Goal: Task Accomplishment & Management: Use online tool/utility

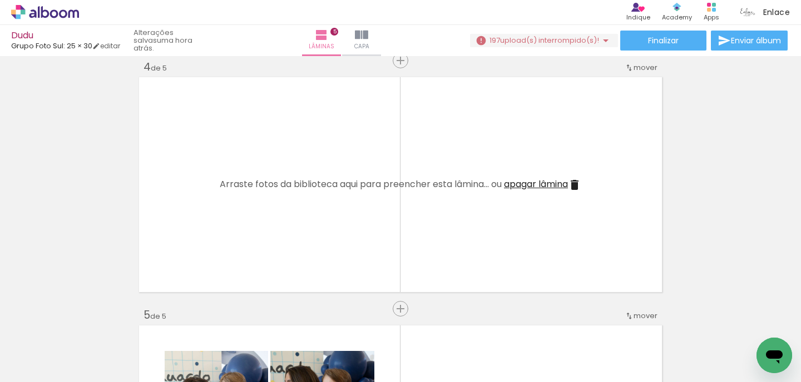
scroll to position [1504, 0]
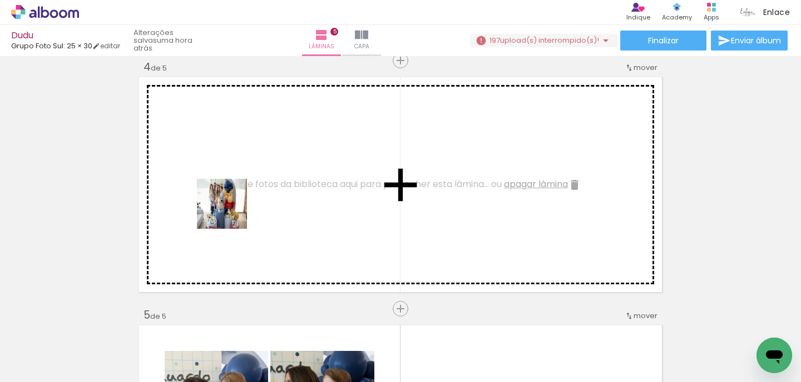
drag, startPoint x: 114, startPoint y: 347, endPoint x: 234, endPoint y: 205, distance: 185.4
click at [234, 205] on quentale-workspace at bounding box center [400, 191] width 801 height 382
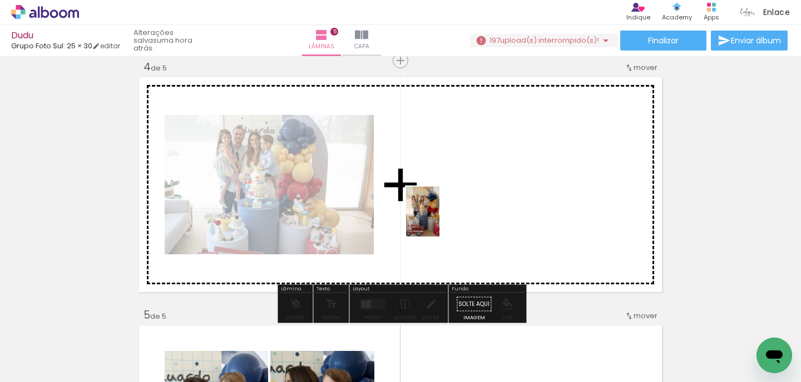
drag, startPoint x: 136, startPoint y: 359, endPoint x: 439, endPoint y: 220, distance: 333.4
click at [439, 220] on quentale-workspace at bounding box center [400, 191] width 801 height 382
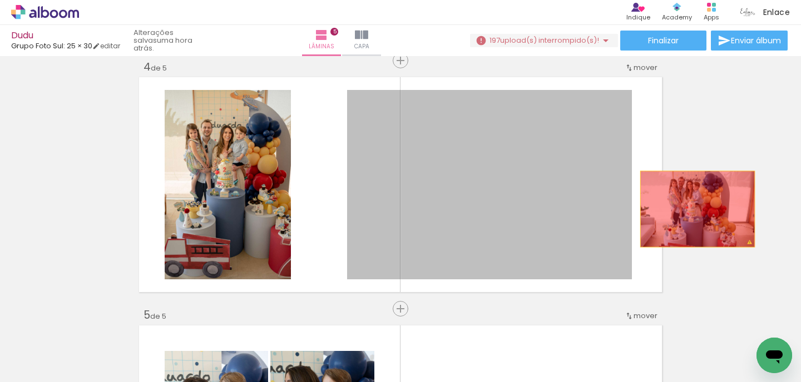
drag, startPoint x: 483, startPoint y: 209, endPoint x: 700, endPoint y: 208, distance: 217.4
click at [700, 208] on div "Inserir lâmina 1 de 5 Inserir lâmina 2 de 5 Inserir lâmina 3 de 5 Inserir lâmin…" at bounding box center [400, 47] width 801 height 1492
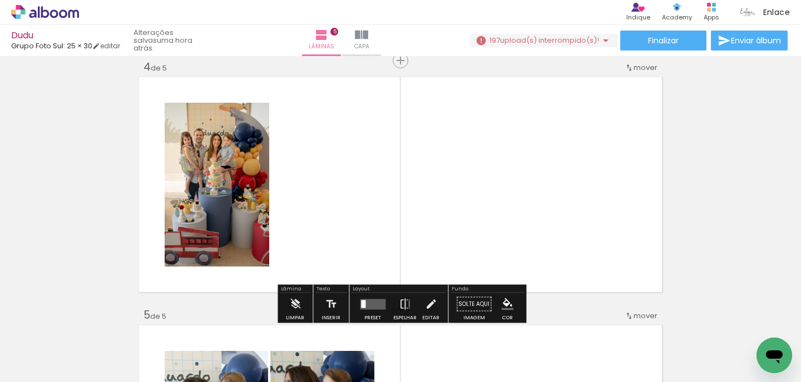
click at [90, 328] on iron-icon at bounding box center [87, 323] width 12 height 12
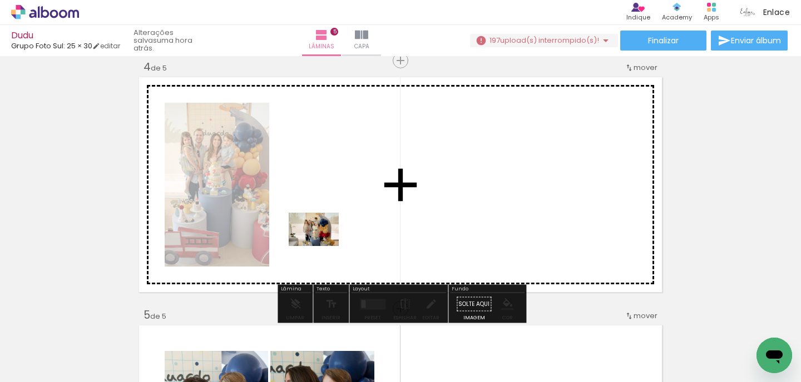
drag, startPoint x: 110, startPoint y: 348, endPoint x: 322, endPoint y: 246, distance: 235.5
click at [322, 246] on quentale-workspace at bounding box center [400, 191] width 801 height 382
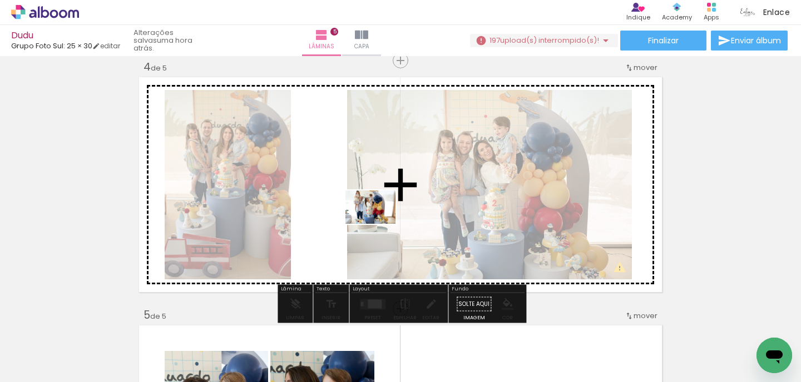
drag, startPoint x: 124, startPoint y: 352, endPoint x: 379, endPoint y: 223, distance: 285.9
click at [379, 223] on quentale-workspace at bounding box center [400, 191] width 801 height 382
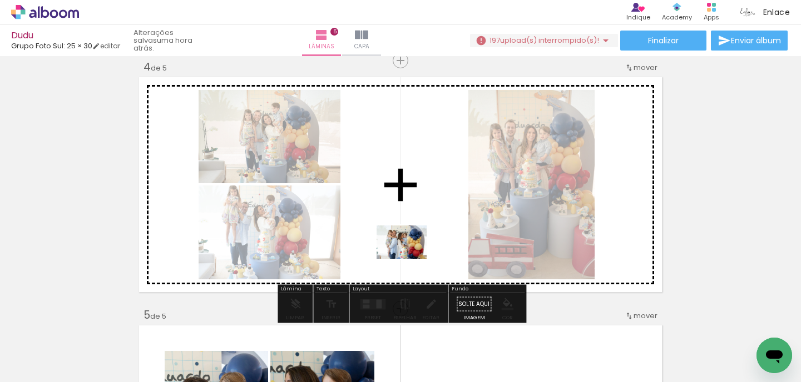
drag, startPoint x: 122, startPoint y: 345, endPoint x: 410, endPoint y: 259, distance: 300.4
click at [410, 259] on quentale-workspace at bounding box center [400, 191] width 801 height 382
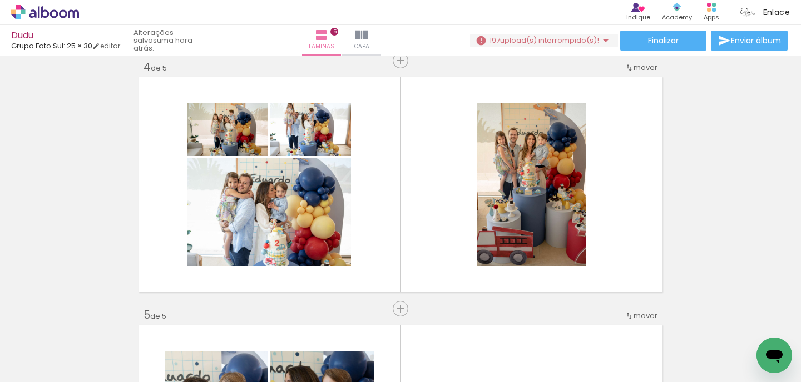
click at [115, 364] on div at bounding box center [111, 344] width 37 height 55
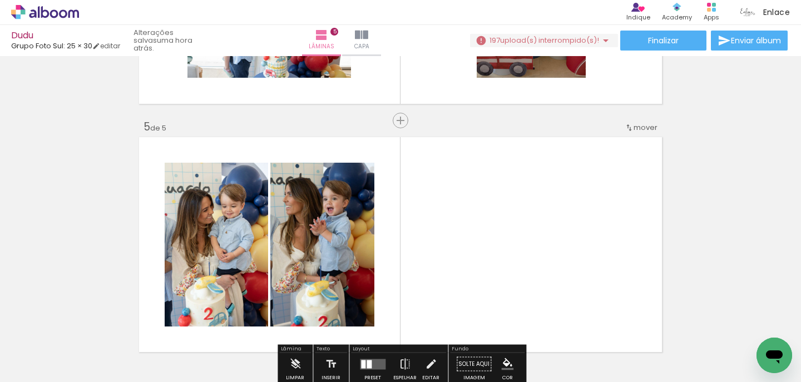
scroll to position [948, 0]
click at [400, 122] on span "Inserir lâmina" at bounding box center [405, 120] width 43 height 7
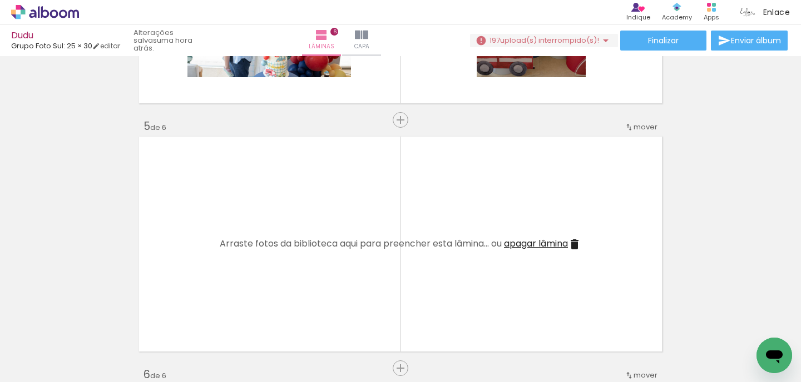
drag, startPoint x: 123, startPoint y: 332, endPoint x: 185, endPoint y: 274, distance: 84.5
click at [159, 305] on quentale-workspace at bounding box center [400, 191] width 801 height 382
click at [185, 274] on quentale-layouter at bounding box center [400, 244] width 528 height 221
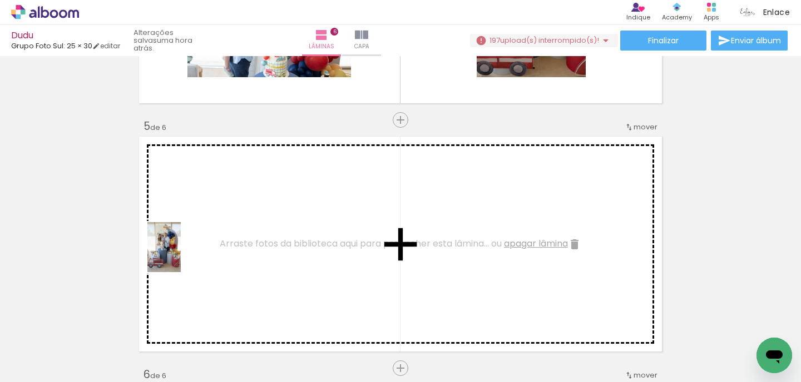
drag, startPoint x: 116, startPoint y: 336, endPoint x: 181, endPoint y: 256, distance: 103.2
click at [181, 256] on quentale-workspace at bounding box center [400, 191] width 801 height 382
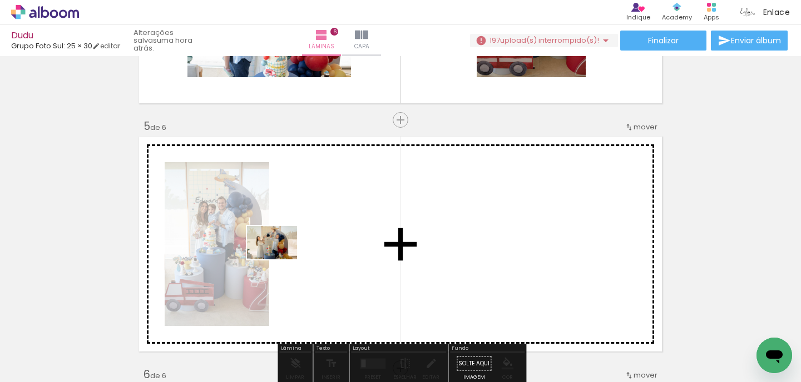
drag, startPoint x: 143, startPoint y: 330, endPoint x: 318, endPoint y: 244, distance: 194.7
click at [318, 244] on quentale-workspace at bounding box center [400, 191] width 801 height 382
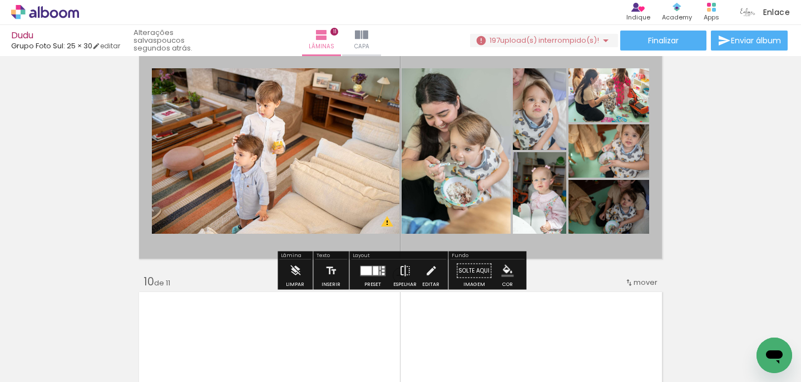
click at [402, 267] on iron-icon at bounding box center [405, 271] width 12 height 22
